Goal: Use online tool/utility: Utilize a website feature to perform a specific function

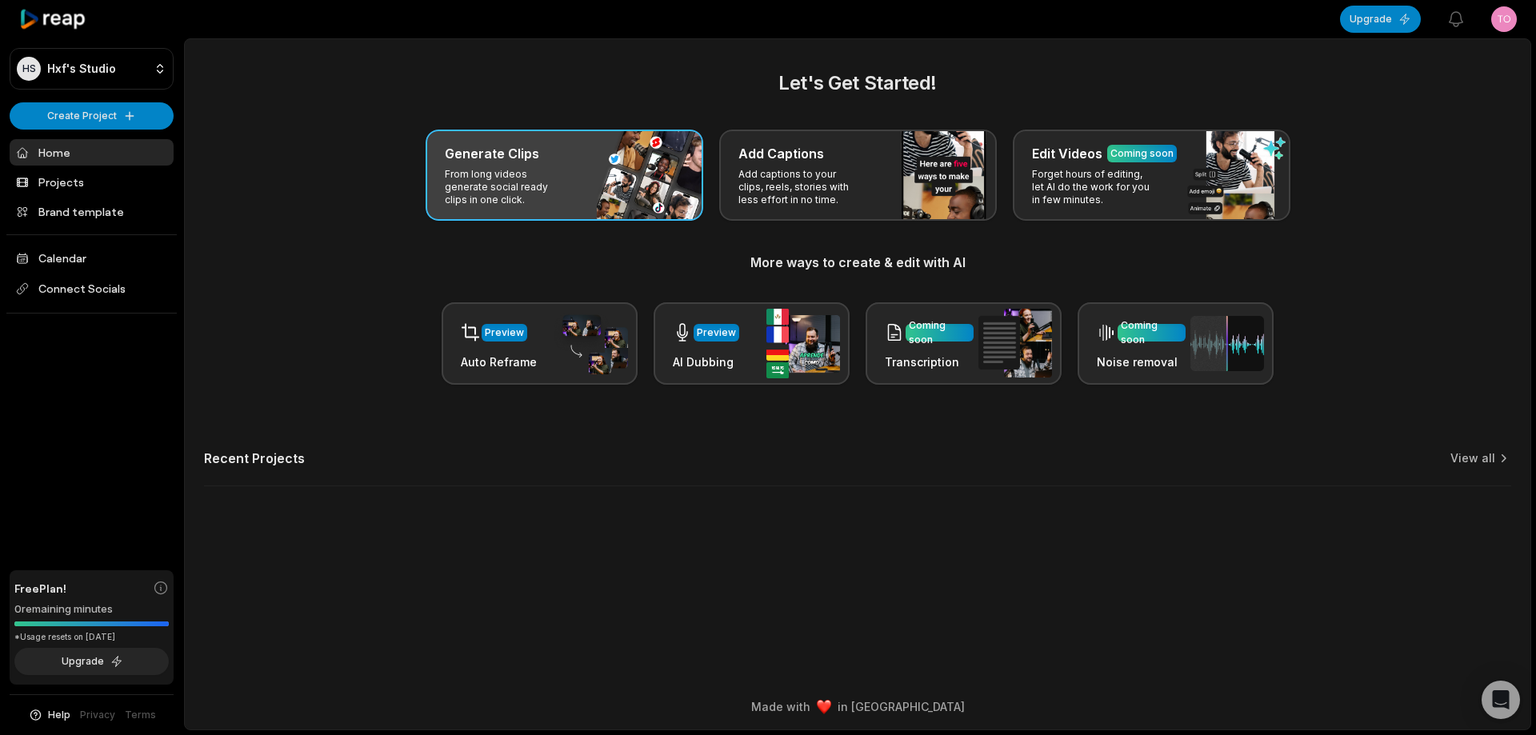
click at [635, 186] on div "Generate Clips From long videos generate social ready clips in one click." at bounding box center [565, 175] width 278 height 91
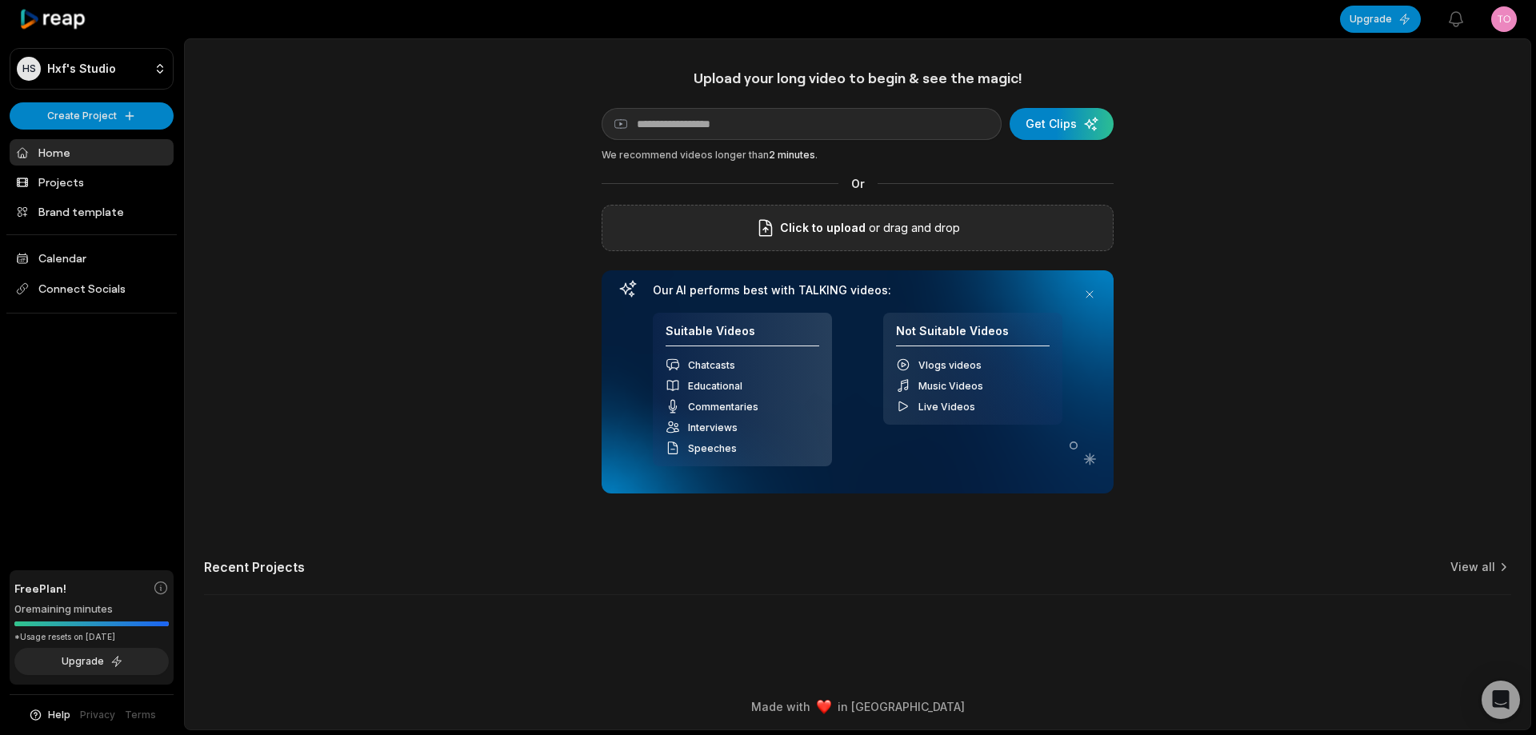
click at [696, 222] on div "Click to upload or drag and drop" at bounding box center [858, 228] width 512 height 46
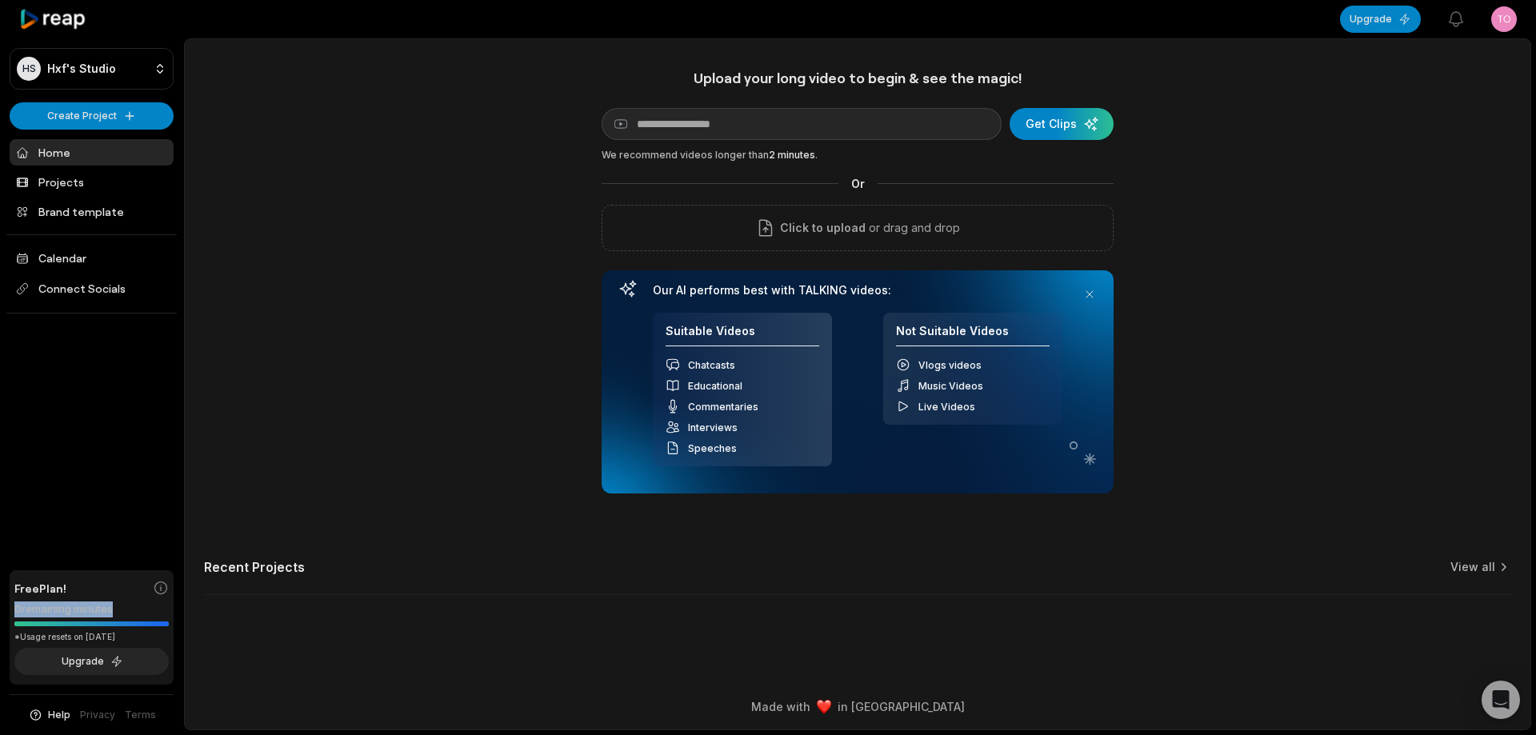
drag, startPoint x: 15, startPoint y: 610, endPoint x: 111, endPoint y: 609, distance: 96.0
click at [111, 609] on div "0 remaining minutes" at bounding box center [91, 610] width 154 height 16
click at [138, 609] on div "0 remaining minutes" at bounding box center [91, 610] width 154 height 16
click at [130, 656] on button "Upgrade" at bounding box center [91, 661] width 154 height 27
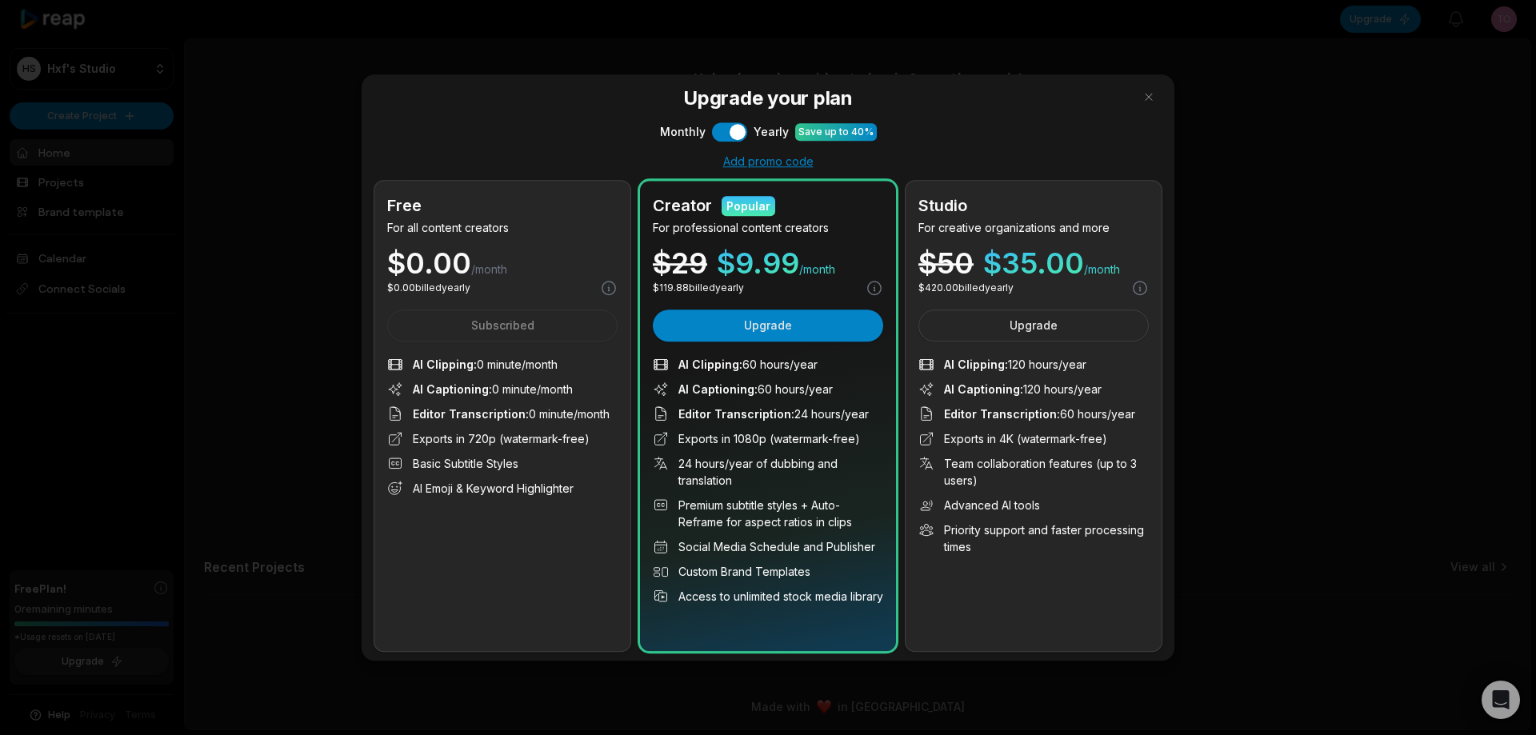
click at [299, 480] on div at bounding box center [768, 367] width 1536 height 735
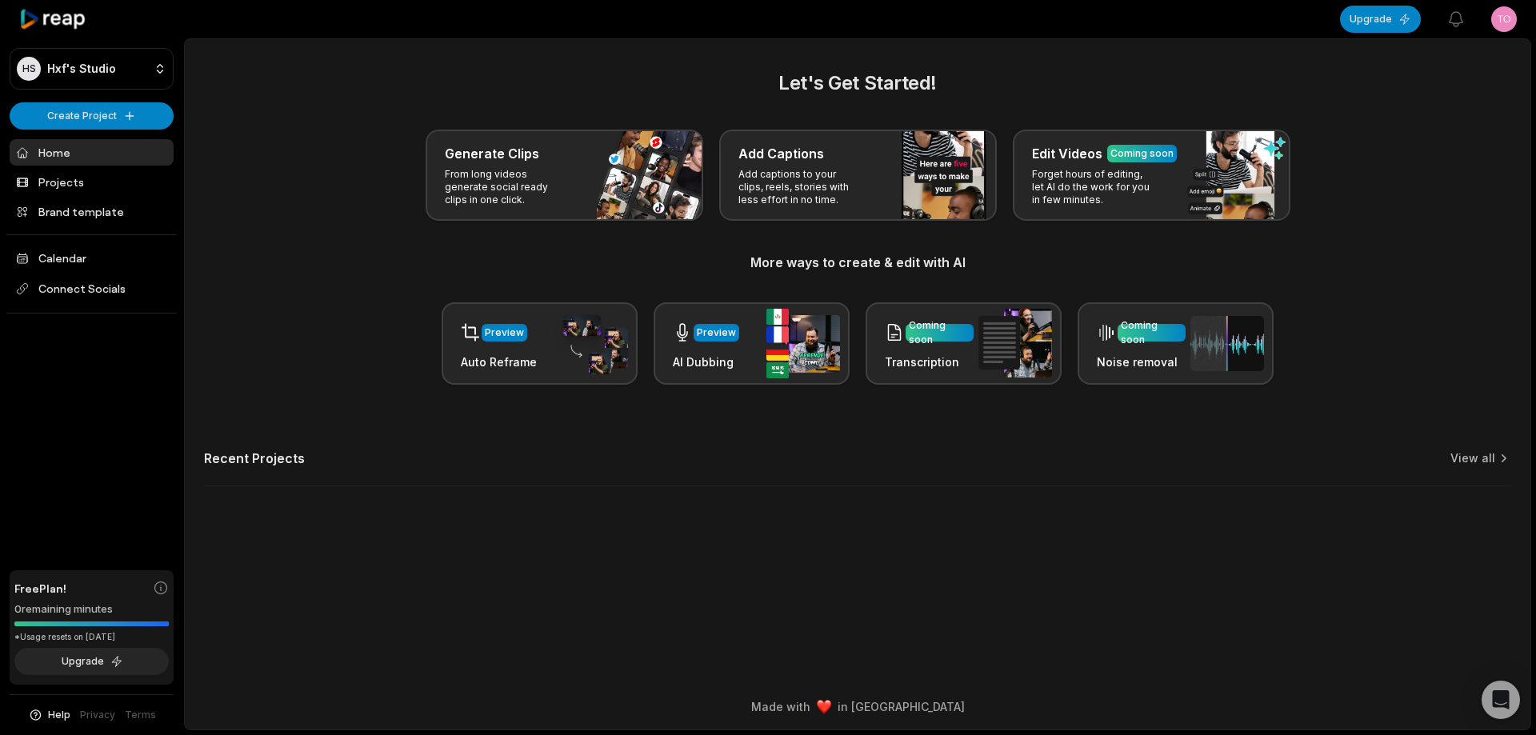
click at [1507, 20] on html "HS Hxf's Studio Create Project Home Projects Brand template Calendar Connect So…" at bounding box center [768, 367] width 1536 height 735
click at [1468, 132] on div "Sign Out" at bounding box center [1446, 132] width 165 height 26
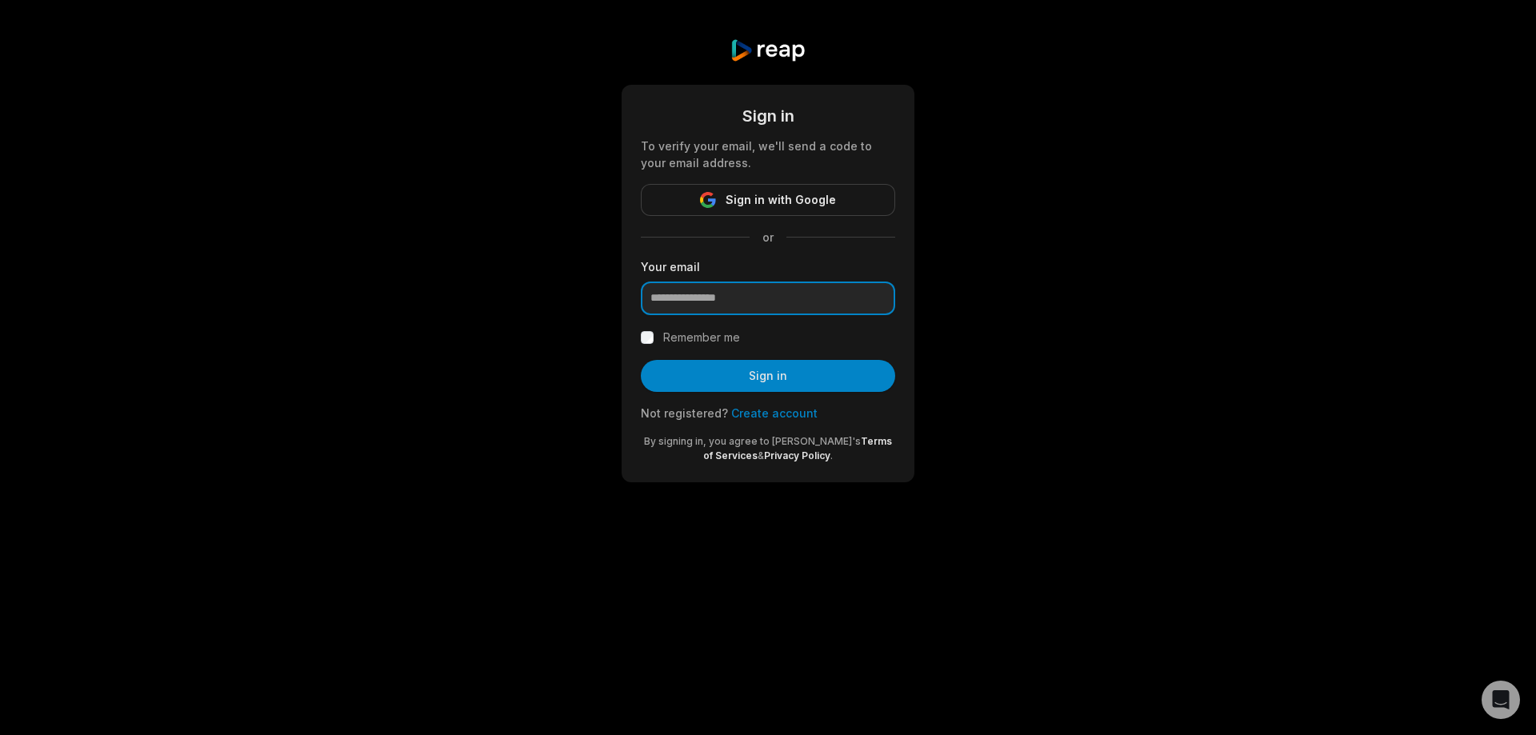
click at [795, 298] on input "email" at bounding box center [768, 299] width 254 height 34
type input "**********"
click at [796, 377] on button "Sign in" at bounding box center [768, 376] width 254 height 32
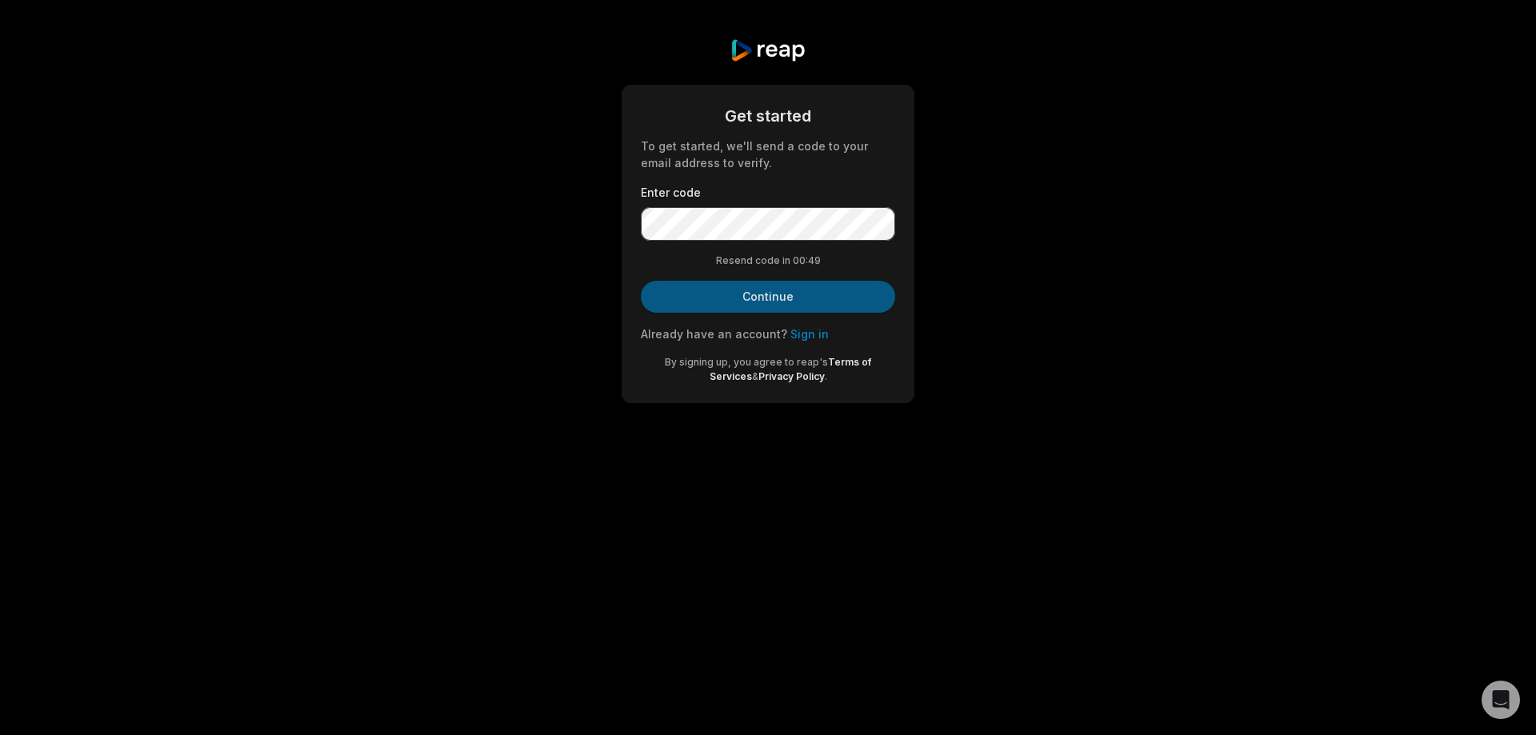
click at [759, 302] on button "Continue" at bounding box center [768, 297] width 254 height 32
